Goal: Download file/media

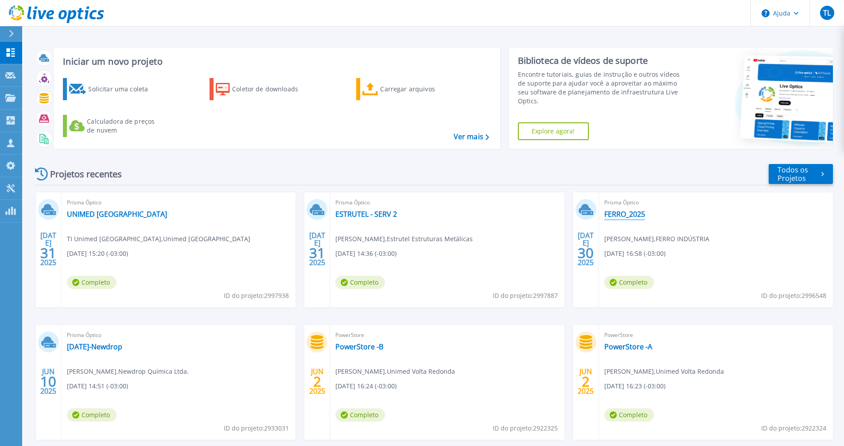
click at [623, 215] on font "FERRO_2025" at bounding box center [625, 214] width 41 height 10
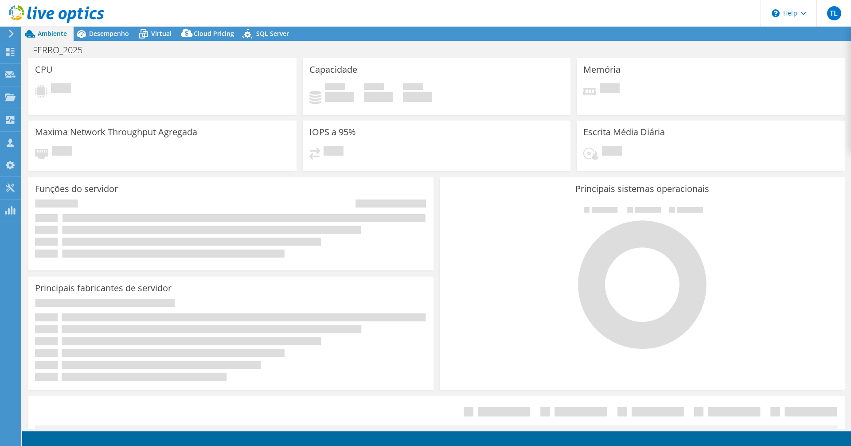
select select "USD"
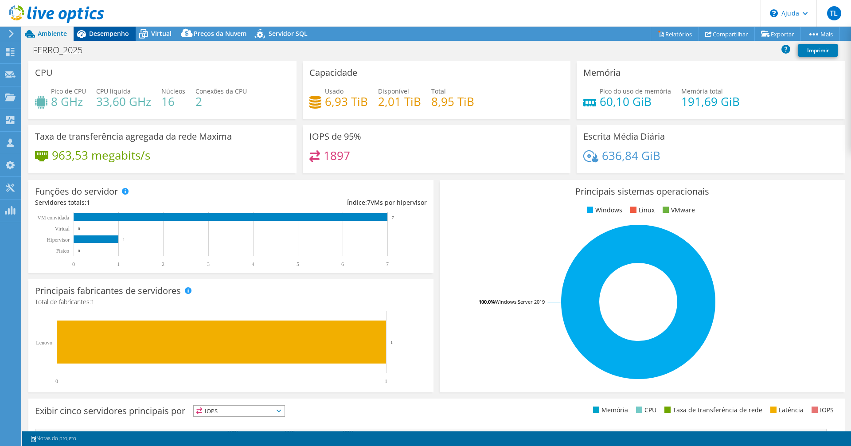
click at [107, 31] on font "Desempenho" at bounding box center [109, 33] width 40 height 8
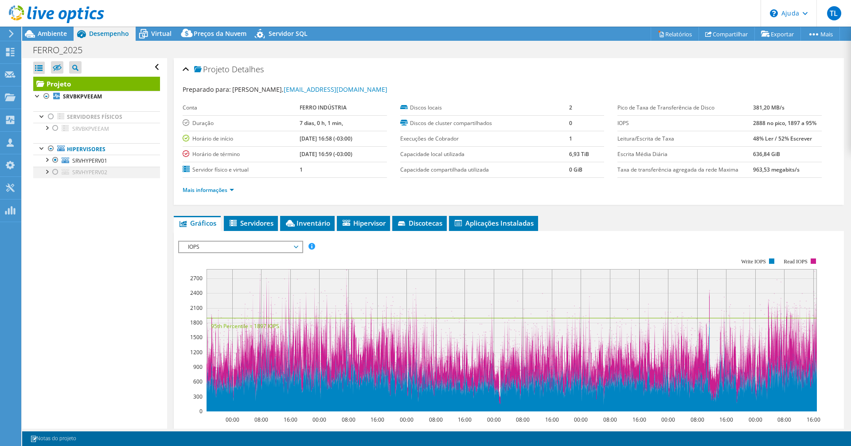
click at [56, 170] on div at bounding box center [55, 172] width 9 height 11
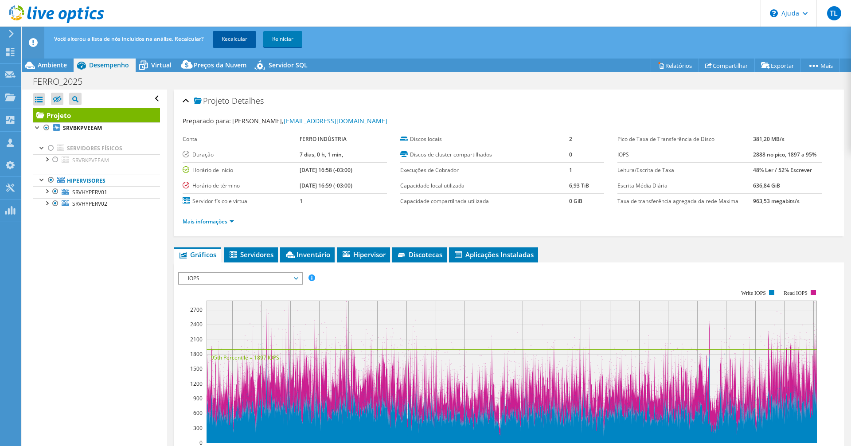
click at [242, 35] on font "Recalcular" at bounding box center [235, 39] width 26 height 8
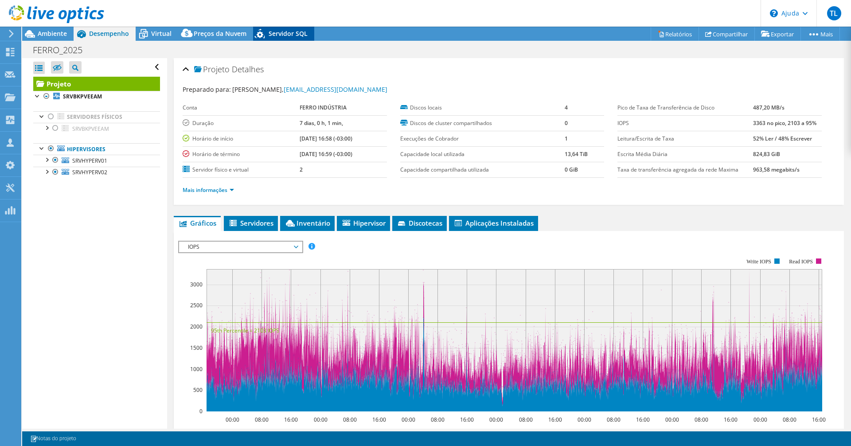
click at [278, 33] on font "Servidor SQL" at bounding box center [288, 33] width 39 height 8
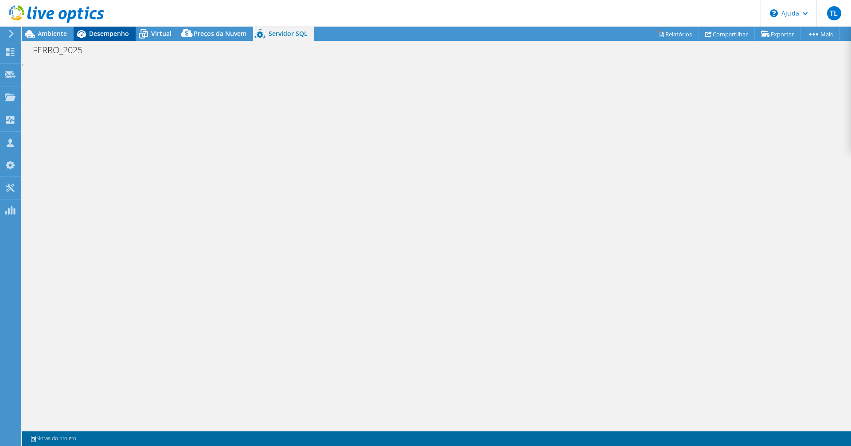
click at [86, 30] on icon at bounding box center [82, 34] width 16 height 16
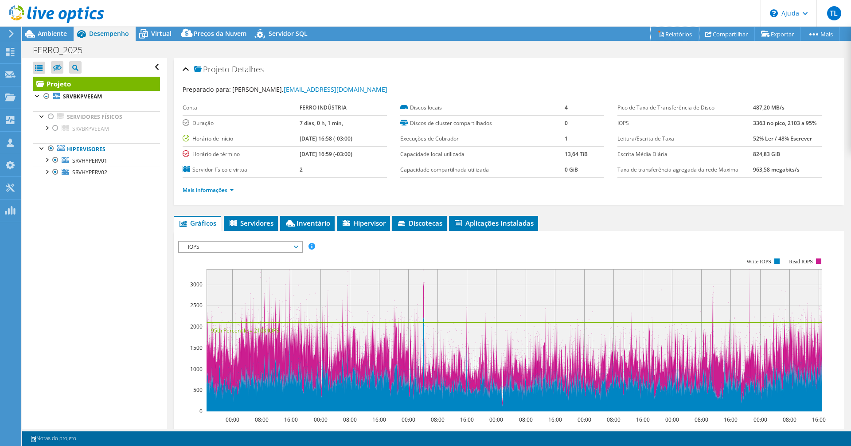
click at [665, 32] on font "Relatórios" at bounding box center [678, 34] width 27 height 8
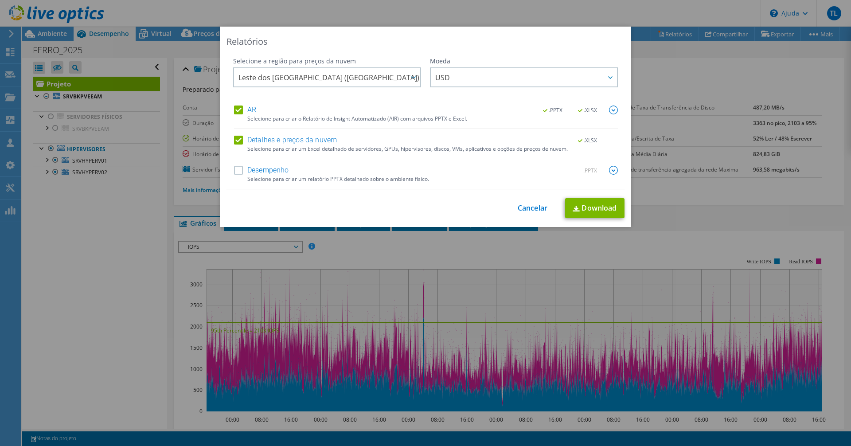
click at [236, 168] on label "Desempenho" at bounding box center [261, 170] width 55 height 9
click at [0, 0] on input "Desempenho" at bounding box center [0, 0] width 0 height 0
click at [235, 140] on label "Detalhes e preços da nuvem" at bounding box center [285, 140] width 103 height 9
click at [0, 0] on input "Detalhes e preços da nuvem" at bounding box center [0, 0] width 0 height 0
click at [604, 110] on div ".PPTX .XLSX" at bounding box center [575, 110] width 86 height 10
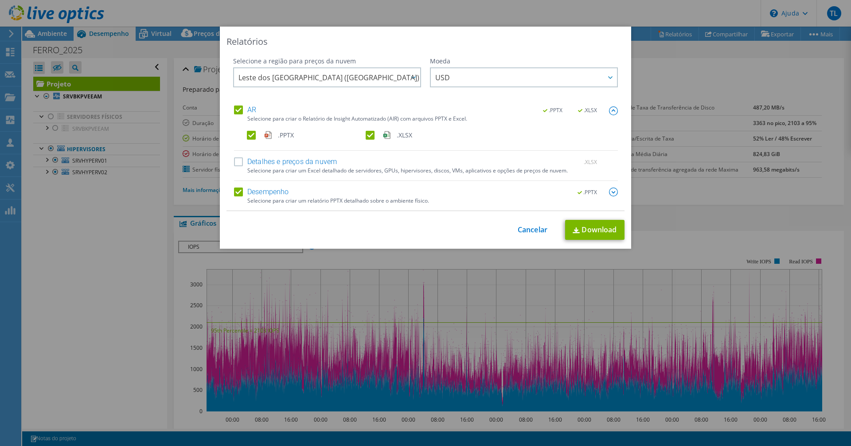
click at [249, 133] on label ".PPTX" at bounding box center [305, 135] width 117 height 9
click at [0, 0] on input ".PPTX" at bounding box center [0, 0] width 0 height 0
click at [594, 226] on font "Download" at bounding box center [599, 230] width 35 height 10
click at [609, 193] on img at bounding box center [613, 191] width 9 height 9
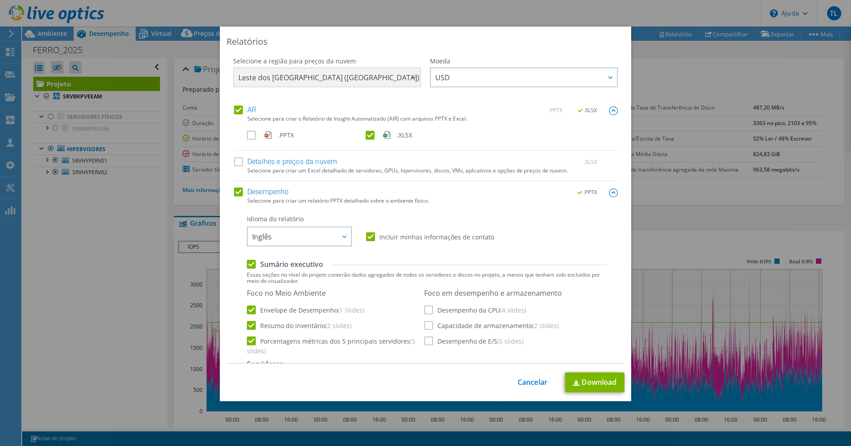
click at [608, 192] on div "Selecione a região para preços da nuvem [GEOGRAPHIC_DATA] ([GEOGRAPHIC_DATA]) […" at bounding box center [425, 210] width 398 height 307
click at [609, 194] on img at bounding box center [613, 192] width 9 height 9
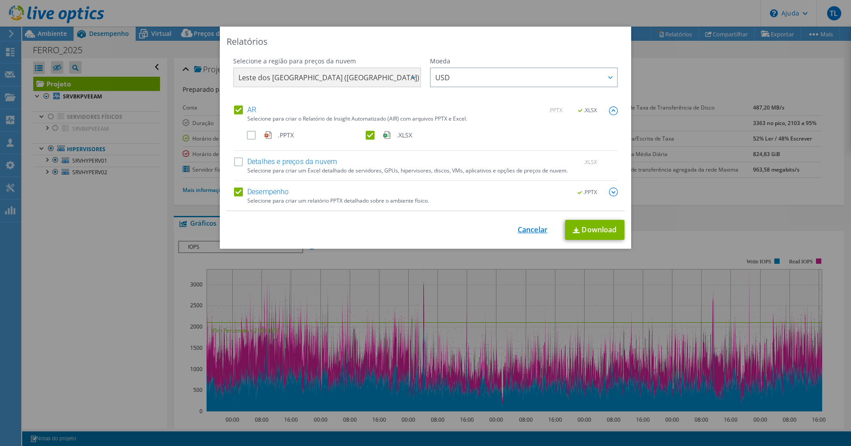
click at [536, 226] on font "Cancelar" at bounding box center [533, 230] width 30 height 10
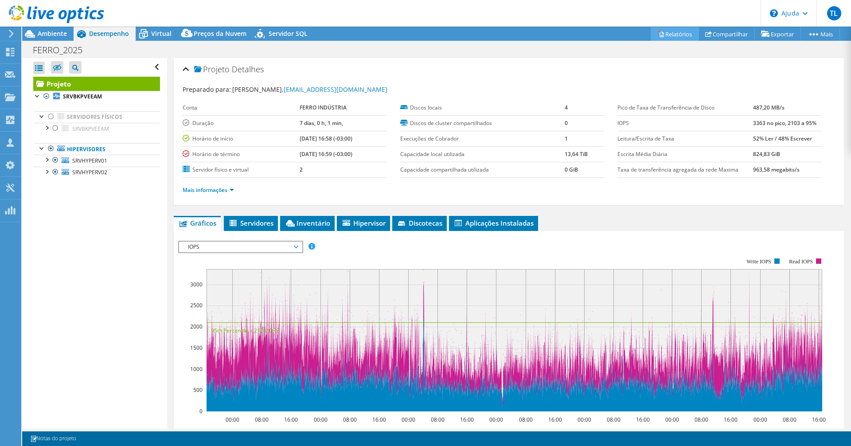
click at [671, 30] on font "Relatórios" at bounding box center [678, 34] width 27 height 8
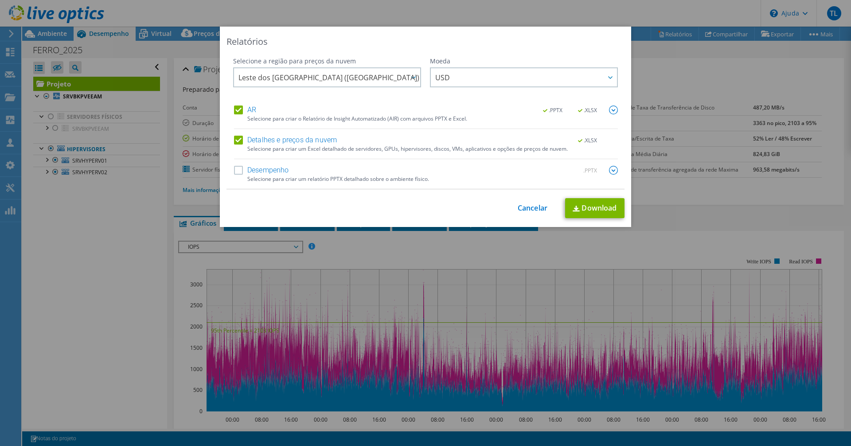
click at [238, 108] on label "AR" at bounding box center [245, 109] width 22 height 9
click at [0, 0] on input "AR" at bounding box center [0, 0] width 0 height 0
click at [596, 208] on font "Download" at bounding box center [599, 208] width 35 height 10
click at [542, 208] on font "Cancelar" at bounding box center [533, 208] width 30 height 10
